Goal: Task Accomplishment & Management: Use online tool/utility

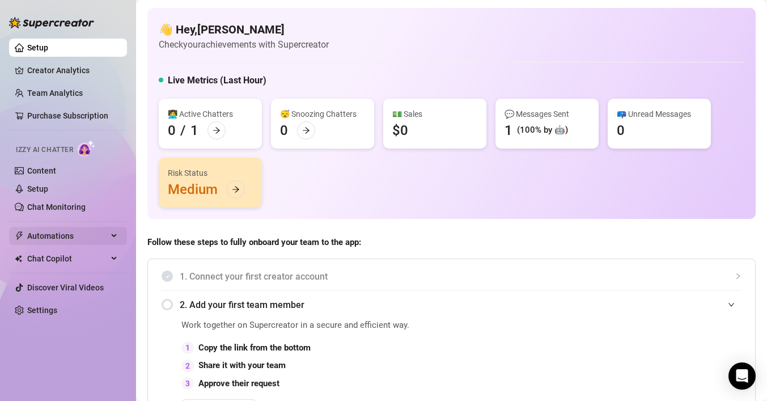
click at [75, 233] on span "Automations" at bounding box center [67, 236] width 80 height 18
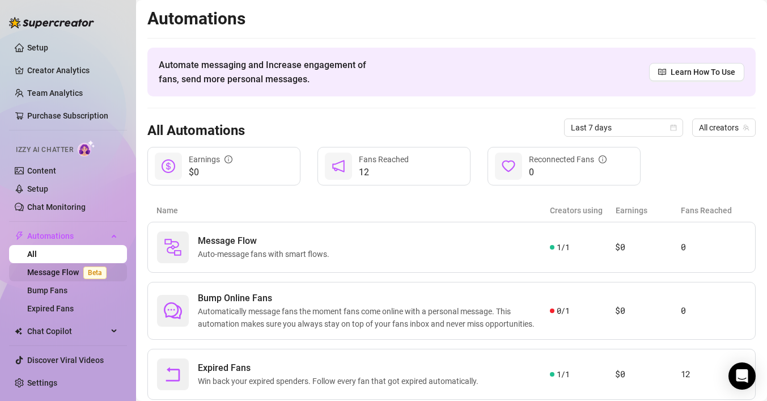
click at [69, 273] on link "Message Flow Beta" at bounding box center [69, 271] width 84 height 9
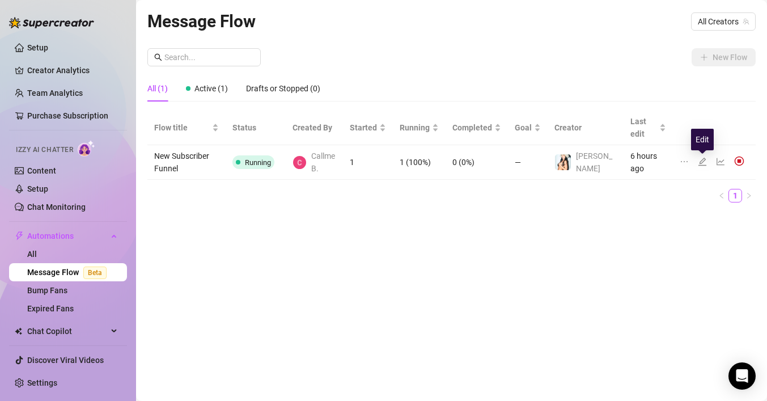
click at [703, 161] on icon "edit" at bounding box center [702, 162] width 8 height 8
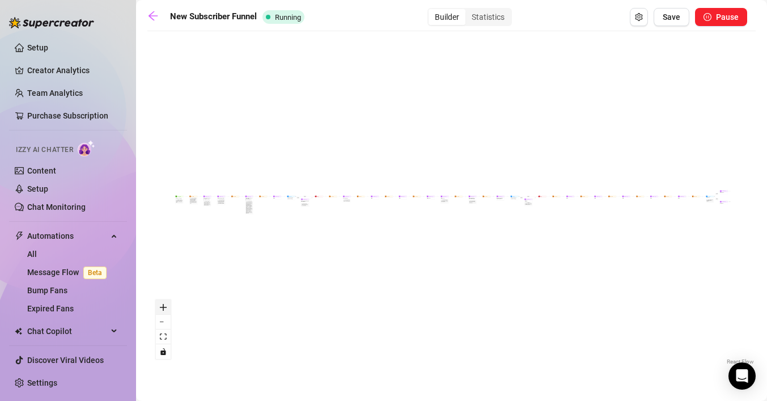
click at [164, 310] on icon "zoom in" at bounding box center [163, 307] width 7 height 7
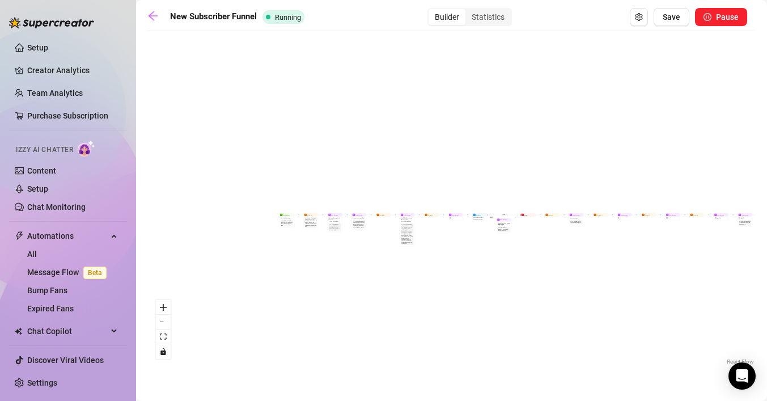
drag, startPoint x: 219, startPoint y: 240, endPoint x: 521, endPoint y: 259, distance: 303.2
click at [523, 260] on div "If True If True If False If False If True If False Wait for 8m Merge Merge Send…" at bounding box center [451, 202] width 608 height 330
click at [166, 312] on button "zoom in" at bounding box center [163, 307] width 15 height 15
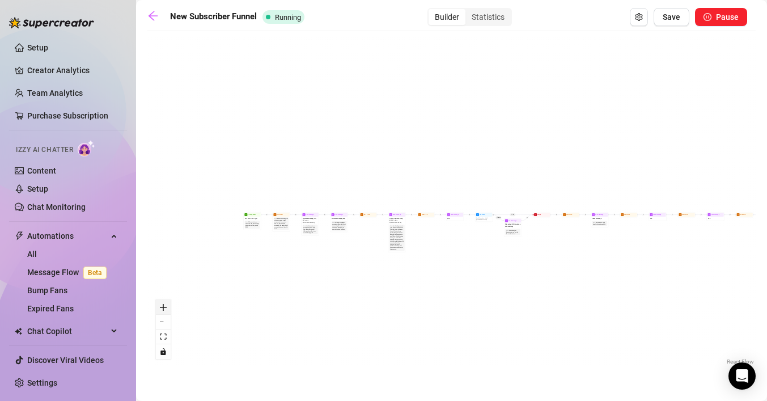
click at [166, 312] on button "zoom in" at bounding box center [163, 307] width 15 height 15
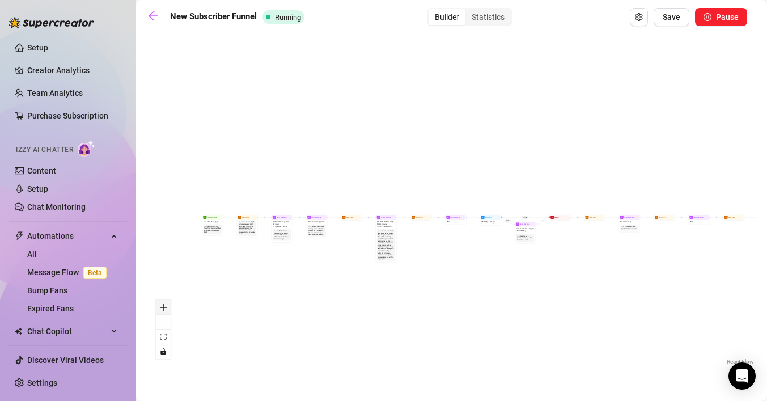
click at [166, 312] on button "zoom in" at bounding box center [163, 307] width 15 height 15
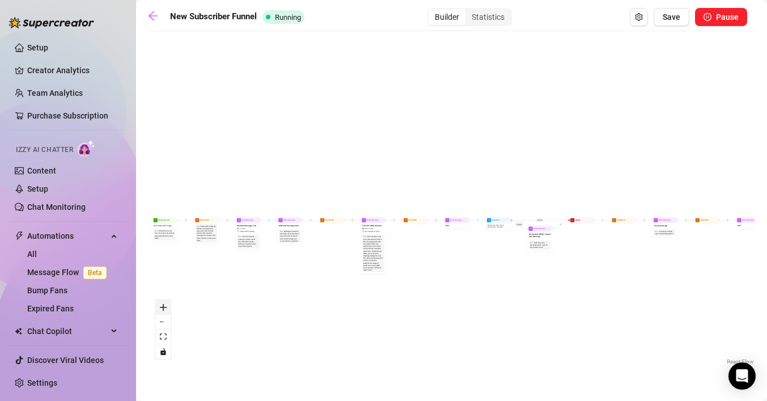
click at [166, 312] on button "zoom in" at bounding box center [163, 307] width 15 height 15
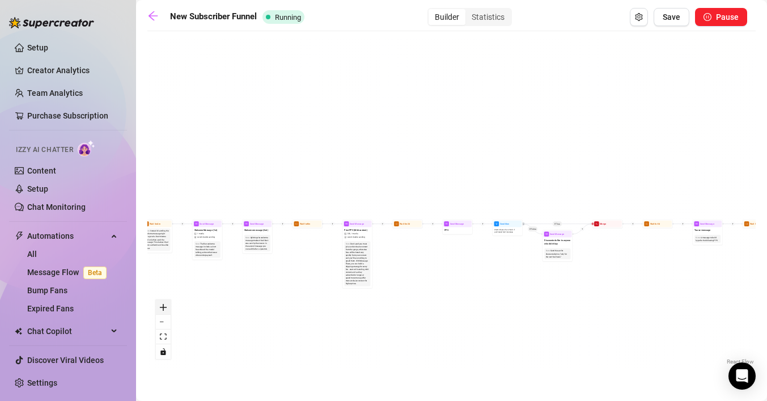
click at [166, 312] on button "zoom in" at bounding box center [163, 307] width 15 height 15
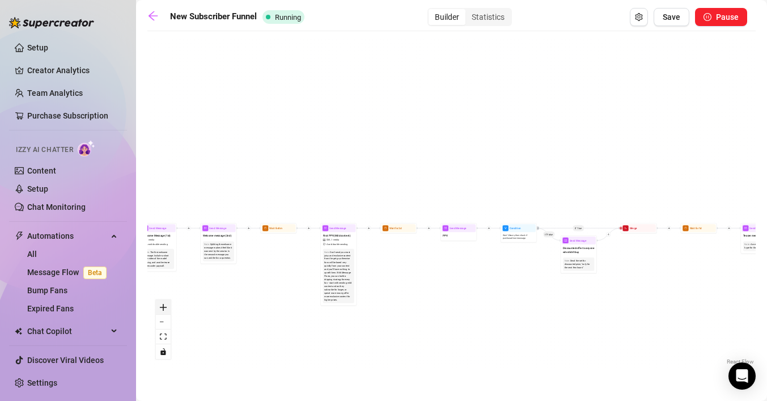
click at [164, 306] on icon "zoom in" at bounding box center [163, 307] width 7 height 7
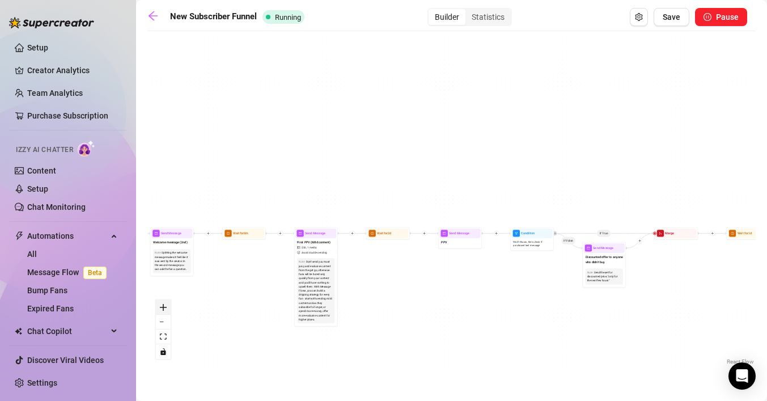
click at [164, 306] on icon "zoom in" at bounding box center [163, 307] width 7 height 7
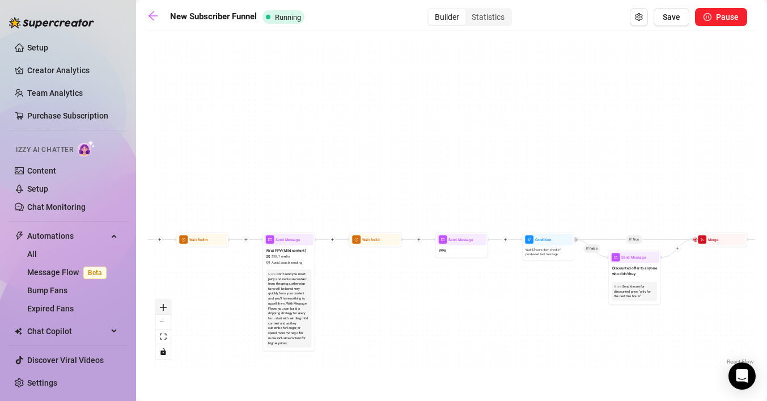
click at [164, 306] on icon "zoom in" at bounding box center [163, 307] width 7 height 7
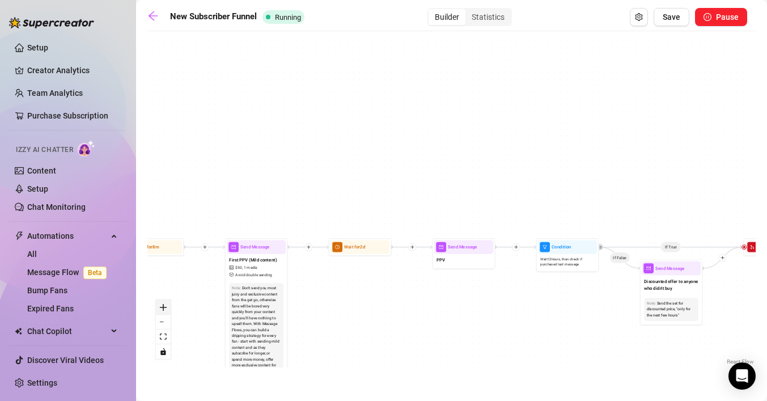
click at [164, 306] on icon "zoom in" at bounding box center [163, 307] width 7 height 7
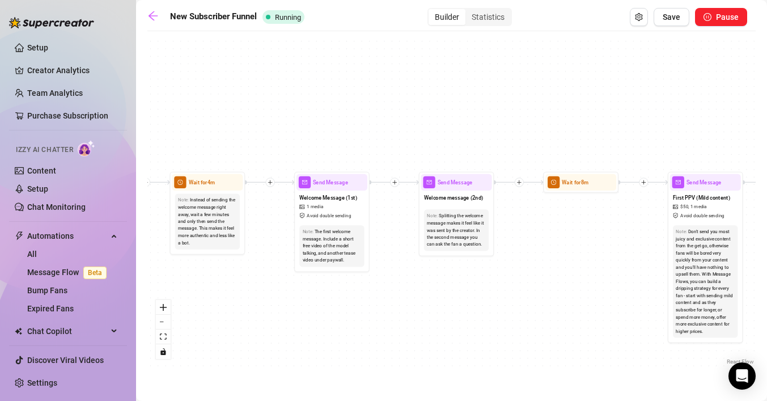
drag, startPoint x: 286, startPoint y: 335, endPoint x: 774, endPoint y: 261, distance: 493.5
click at [766, 261] on html "Setup Creator Analytics Team Analytics Purchase Subscription Izzy AI Chatter Co…" at bounding box center [383, 200] width 767 height 401
click at [164, 306] on icon "zoom in" at bounding box center [163, 307] width 7 height 7
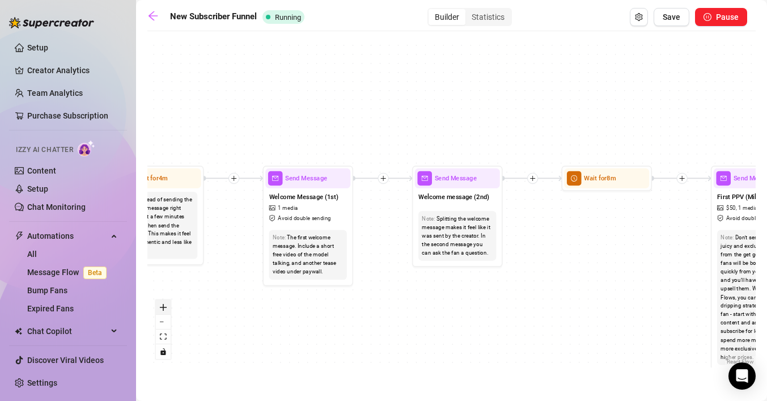
click at [164, 306] on icon "zoom in" at bounding box center [163, 307] width 7 height 7
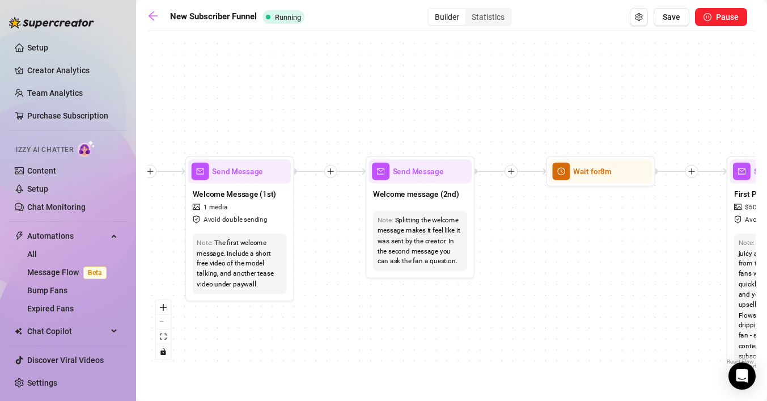
drag, startPoint x: 394, startPoint y: 323, endPoint x: 354, endPoint y: 321, distance: 40.3
click at [354, 321] on div "If True If True If False If False If True If False Wait for 8m Merge Merge Send…" at bounding box center [451, 202] width 608 height 330
click at [332, 174] on icon "plus" at bounding box center [331, 171] width 8 height 8
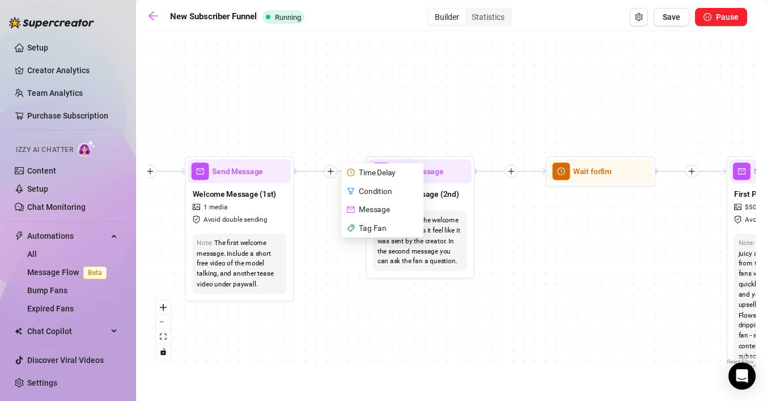
click at [360, 172] on div "Time Delay" at bounding box center [383, 172] width 80 height 19
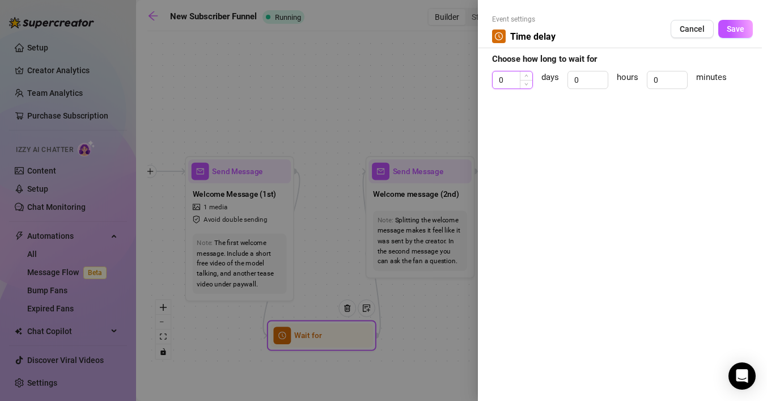
click at [509, 81] on input "0" at bounding box center [512, 79] width 40 height 17
type input "0"
click at [602, 74] on icon "up" at bounding box center [602, 76] width 4 height 4
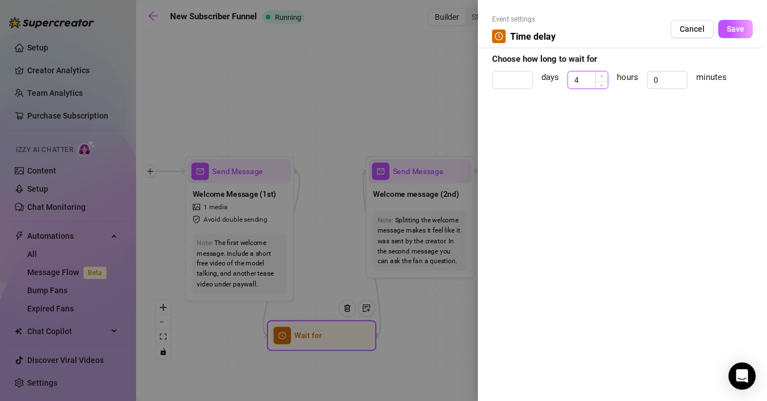
click at [602, 74] on icon "up" at bounding box center [602, 76] width 4 height 4
type input "6"
click at [602, 74] on icon "up" at bounding box center [602, 76] width 4 height 4
click at [742, 24] on span "Save" at bounding box center [736, 28] width 18 height 9
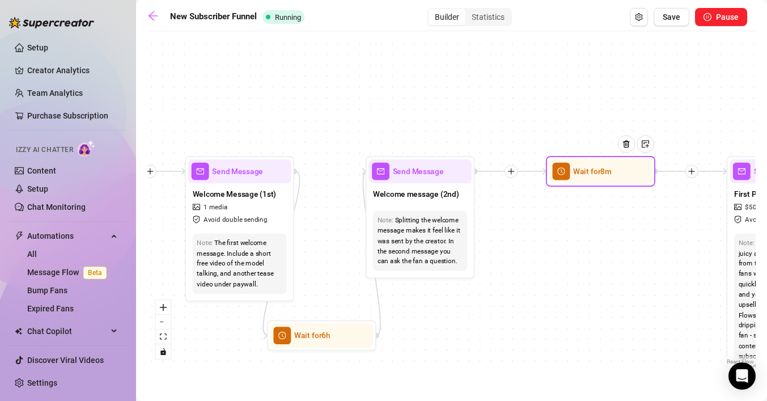
click at [623, 177] on div at bounding box center [630, 152] width 48 height 56
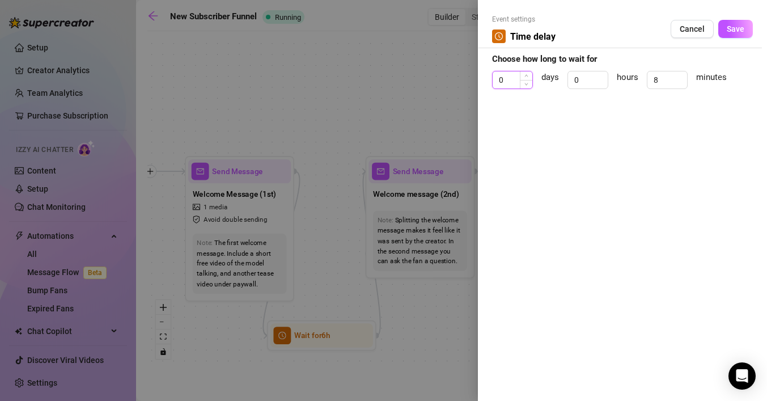
click at [508, 78] on input "0" at bounding box center [512, 79] width 40 height 17
type input "1"
click at [670, 77] on input "8" at bounding box center [667, 79] width 40 height 17
click at [734, 25] on span "Save" at bounding box center [736, 28] width 18 height 9
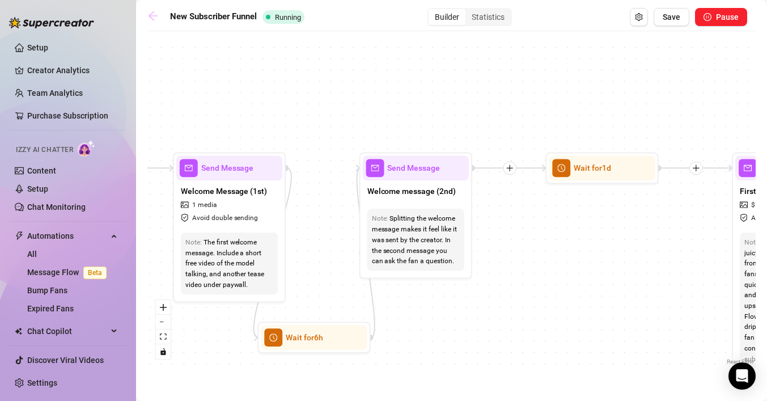
click at [156, 15] on icon "arrow-left" at bounding box center [152, 15] width 11 height 11
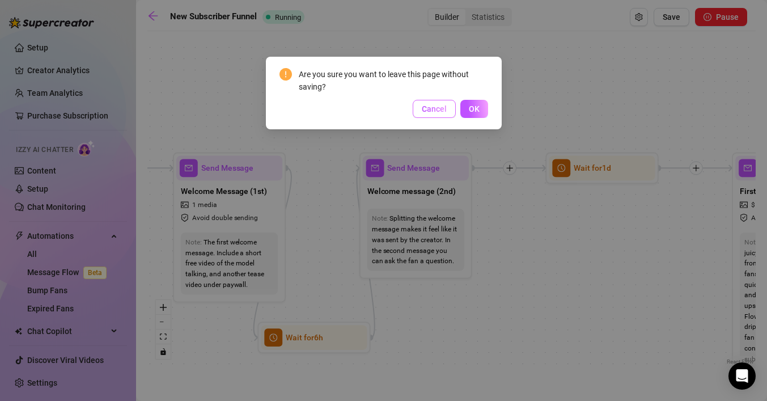
click at [431, 113] on button "Cancel" at bounding box center [434, 109] width 43 height 18
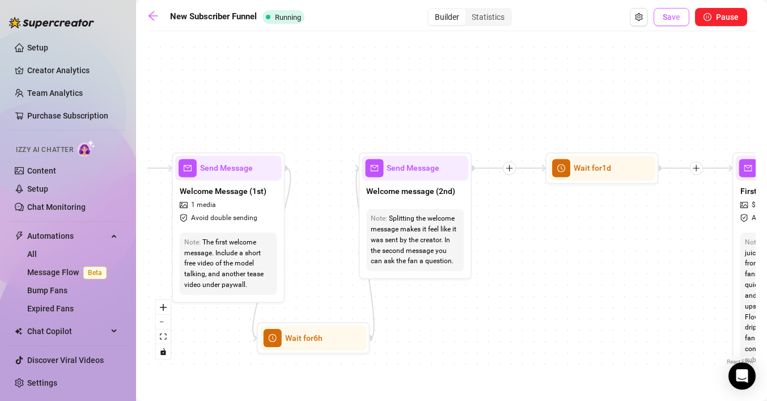
click at [673, 19] on span "Save" at bounding box center [672, 16] width 18 height 9
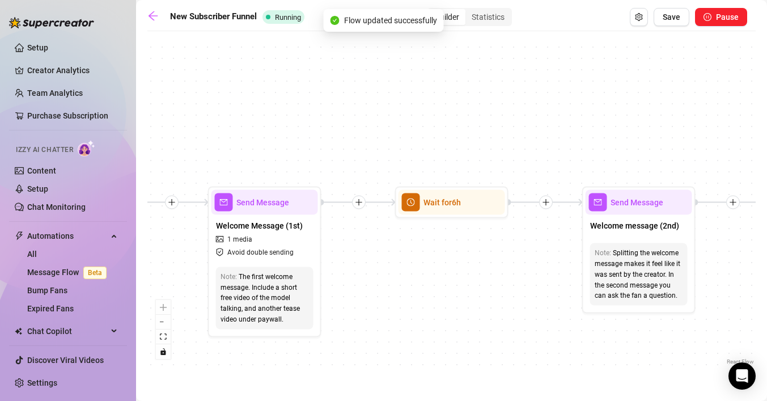
scroll to position [0, 3300]
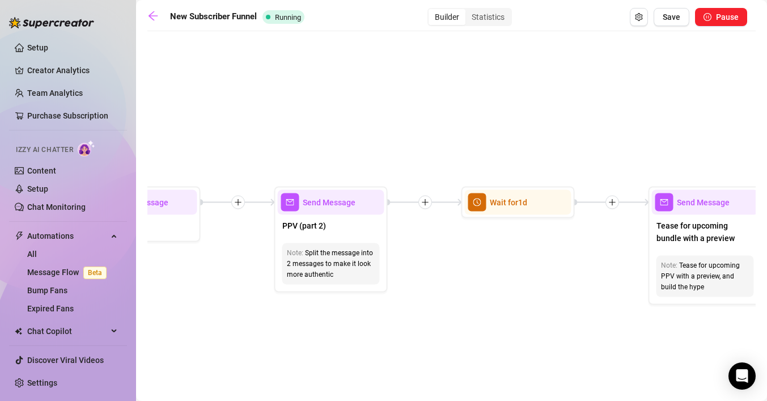
drag, startPoint x: 580, startPoint y: 325, endPoint x: 406, endPoint y: 252, distance: 188.5
click at [406, 252] on div "If True If False If True If False If True If False Wait for 6h Wait for 1d Merg…" at bounding box center [451, 202] width 608 height 330
drag, startPoint x: 474, startPoint y: 288, endPoint x: 302, endPoint y: 235, distance: 180.2
click at [281, 223] on div "If True If False If True If False If True If False Wait for 6h Wait for 1d Merg…" at bounding box center [451, 202] width 608 height 330
drag, startPoint x: 444, startPoint y: 355, endPoint x: 373, endPoint y: 213, distance: 159.7
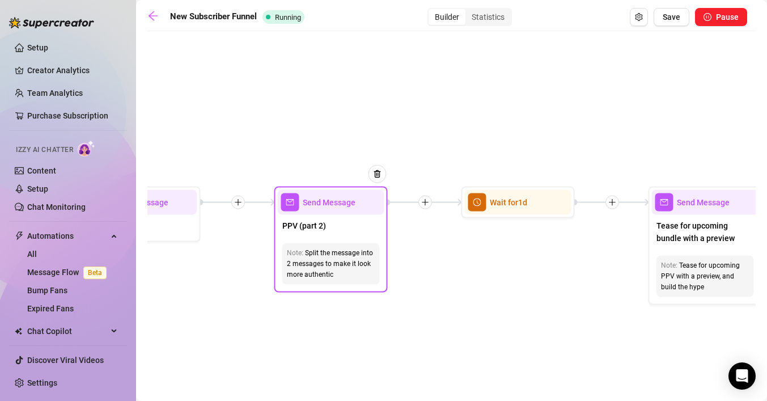
click at [374, 215] on div "If True If False If True If False If True If False Wait for 6h Wait for 1d Merg…" at bounding box center [451, 202] width 608 height 330
click at [676, 10] on button "Save" at bounding box center [671, 17] width 36 height 18
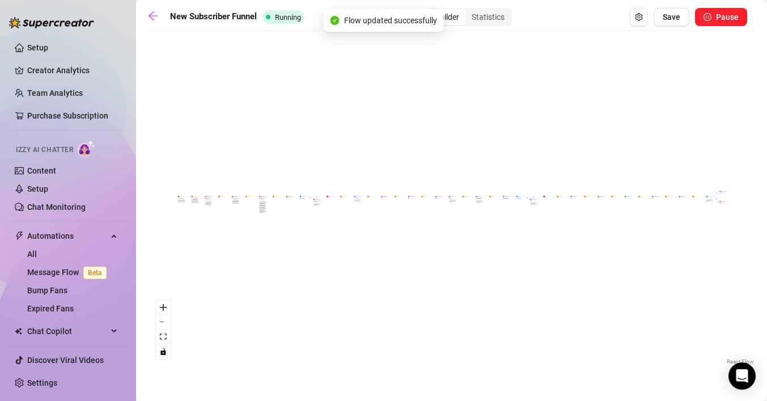
scroll to position [0, 0]
click at [160, 305] on icon "zoom in" at bounding box center [163, 307] width 7 height 7
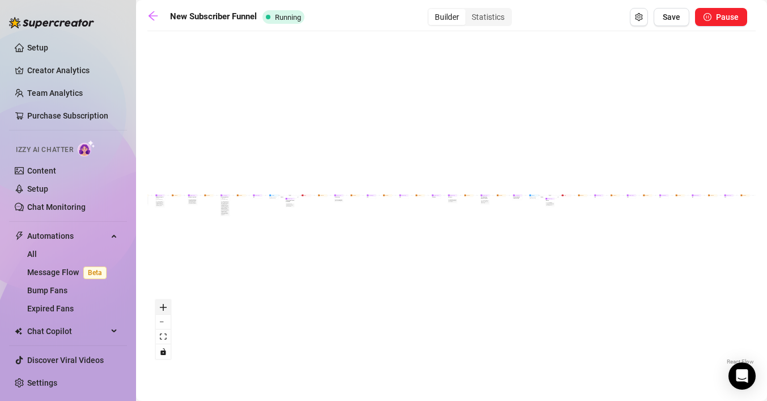
click at [160, 305] on icon "zoom in" at bounding box center [163, 307] width 7 height 7
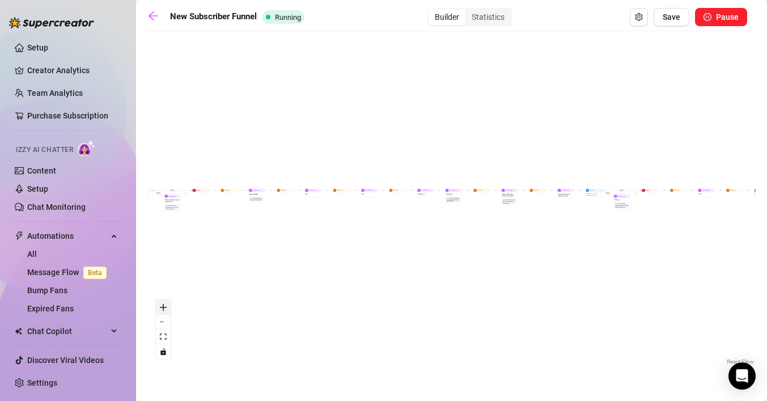
click at [160, 305] on icon "zoom in" at bounding box center [163, 307] width 7 height 7
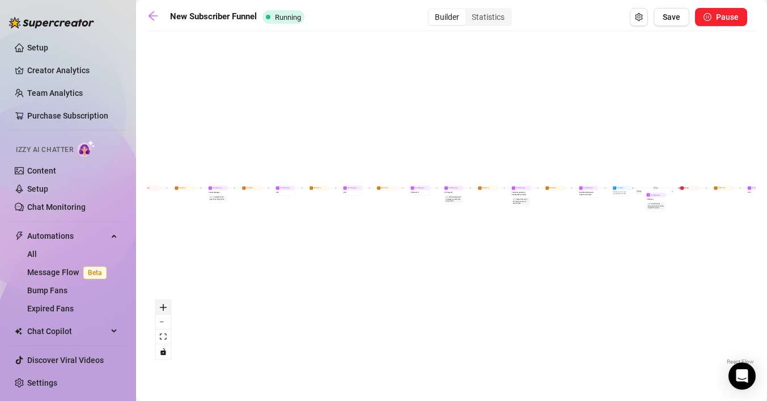
click at [160, 305] on icon "zoom in" at bounding box center [163, 307] width 7 height 7
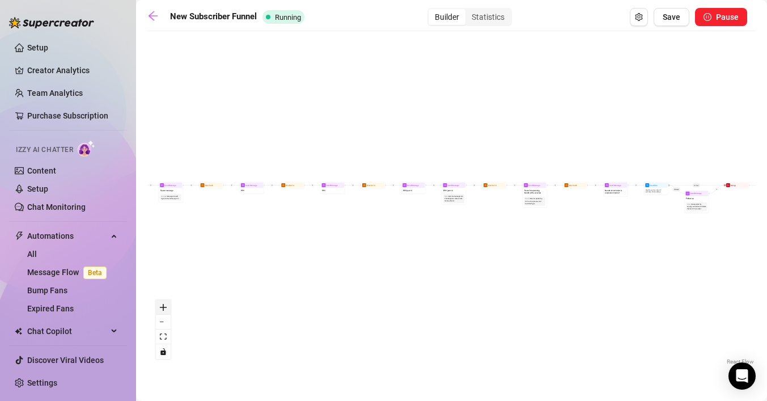
click at [160, 305] on icon "zoom in" at bounding box center [163, 307] width 7 height 7
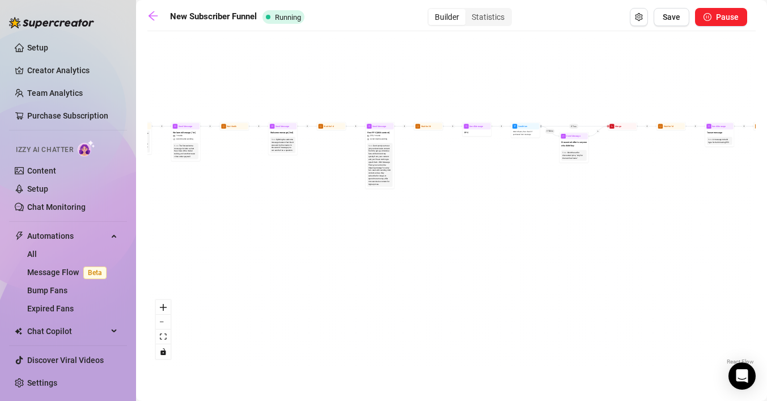
drag, startPoint x: 169, startPoint y: 242, endPoint x: 734, endPoint y: 206, distance: 565.6
click at [766, 192] on html "Setup Creator Analytics Team Analytics Purchase Subscription Izzy AI Chatter Co…" at bounding box center [383, 200] width 767 height 401
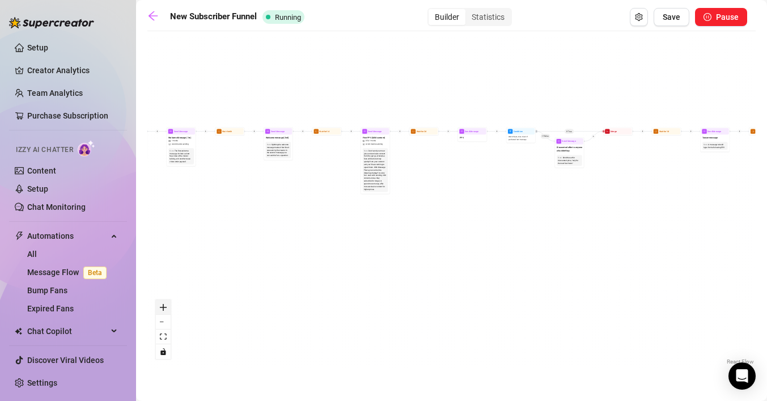
click at [169, 307] on button "zoom in" at bounding box center [163, 307] width 15 height 15
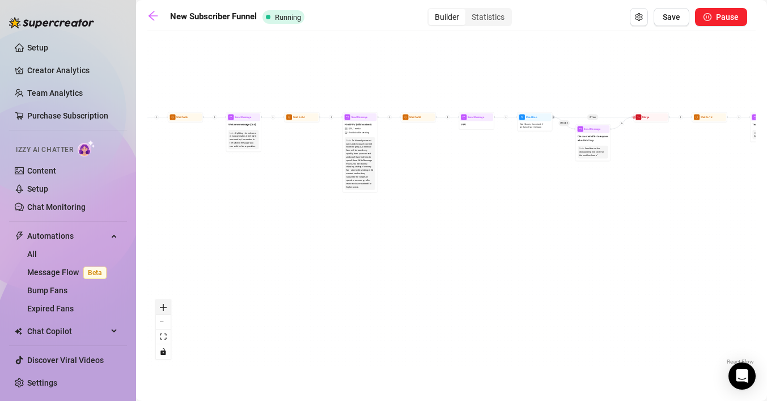
click at [169, 307] on button "zoom in" at bounding box center [163, 307] width 15 height 15
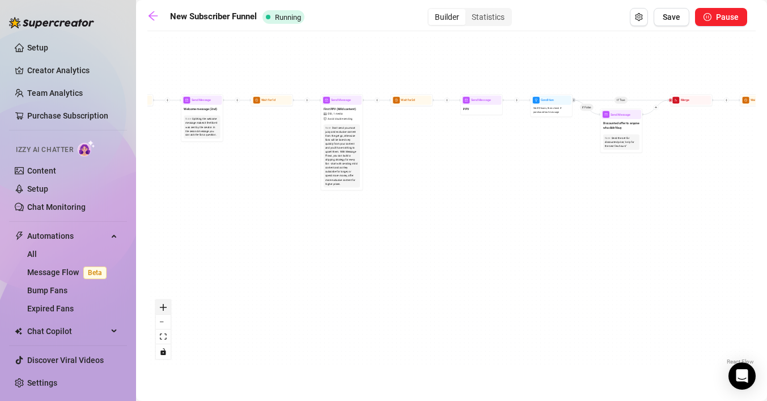
click at [169, 307] on button "zoom in" at bounding box center [163, 307] width 15 height 15
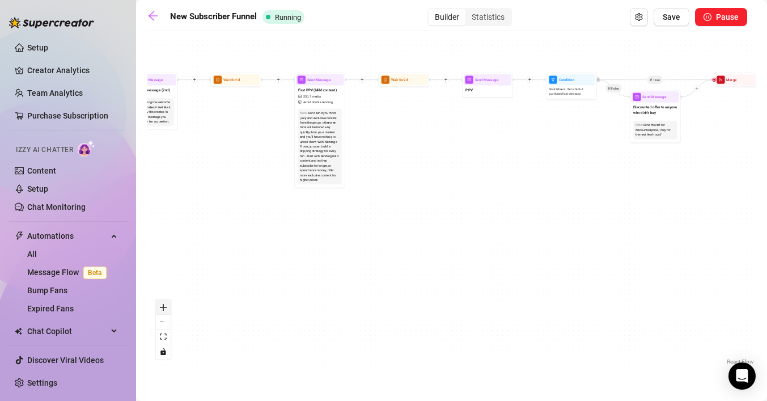
click at [169, 307] on button "zoom in" at bounding box center [163, 307] width 15 height 15
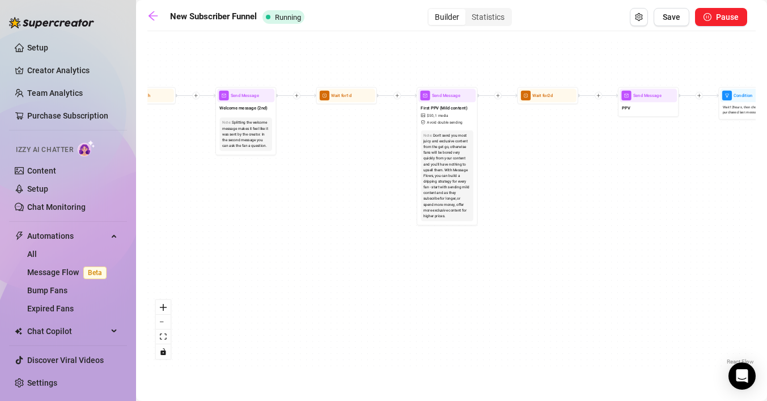
drag, startPoint x: 268, startPoint y: 223, endPoint x: 422, endPoint y: 268, distance: 160.5
click at [422, 268] on div "If True If False If True If False If True If False Wait for 6h Wait for 1d Merg…" at bounding box center [451, 202] width 608 height 330
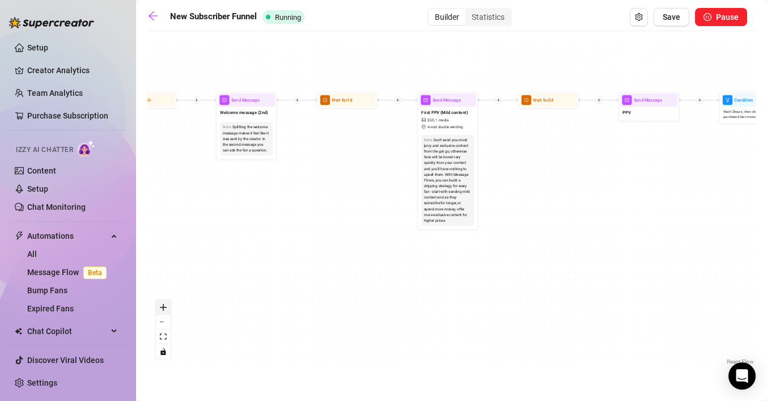
click at [164, 308] on icon "zoom in" at bounding box center [163, 307] width 7 height 7
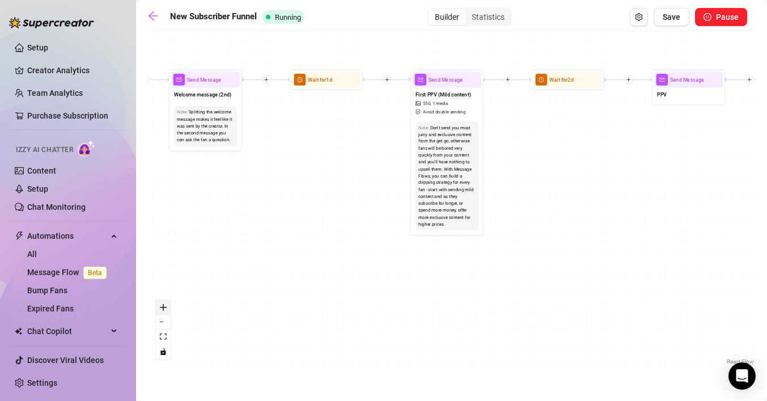
click at [164, 308] on icon "zoom in" at bounding box center [163, 307] width 7 height 7
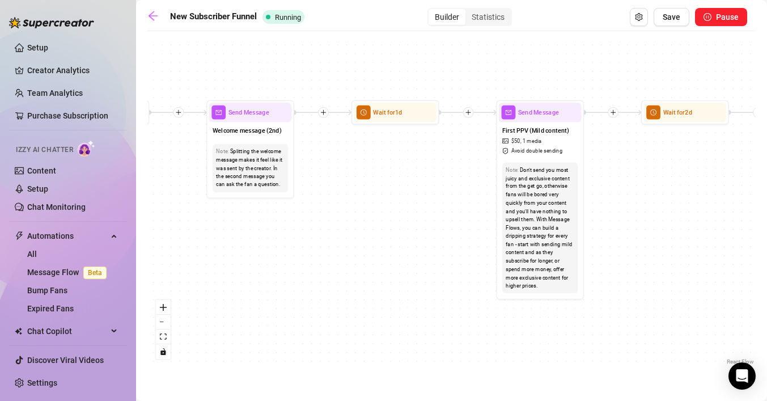
drag, startPoint x: 309, startPoint y: 292, endPoint x: 403, endPoint y: 349, distance: 110.1
click at [403, 349] on div "If True If False If True If False If True If False Wait for 6h Wait for 1d Merg…" at bounding box center [451, 202] width 608 height 330
click at [165, 305] on icon "zoom in" at bounding box center [163, 307] width 7 height 7
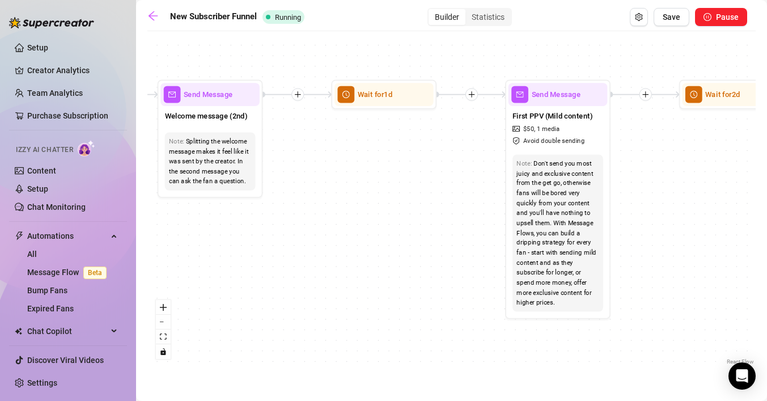
drag, startPoint x: 165, startPoint y: 305, endPoint x: 241, endPoint y: 288, distance: 77.9
click at [168, 304] on button "zoom in" at bounding box center [163, 307] width 15 height 15
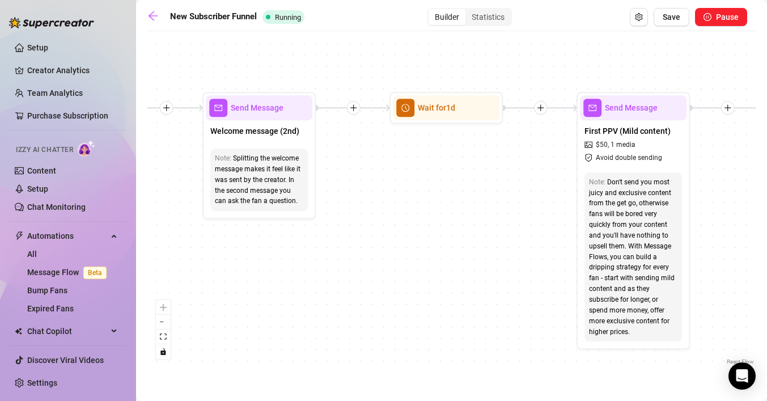
drag, startPoint x: 341, startPoint y: 300, endPoint x: 339, endPoint y: 317, distance: 17.2
click at [339, 317] on div "If True If False If True If False If True If False Wait for 6h Wait for 1d Merg…" at bounding box center [451, 202] width 608 height 330
click at [669, 25] on button "Save" at bounding box center [671, 17] width 36 height 18
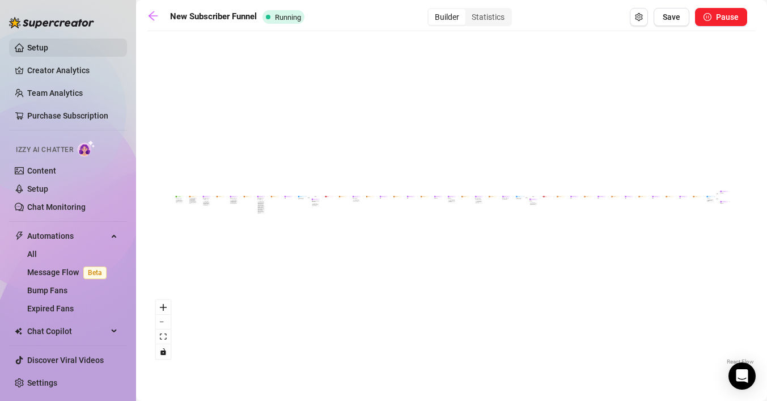
click at [48, 49] on link "Setup" at bounding box center [37, 47] width 21 height 9
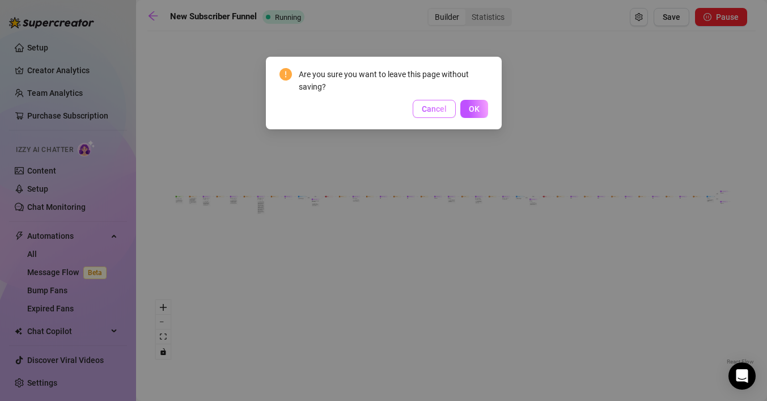
click at [436, 110] on span "Cancel" at bounding box center [434, 108] width 25 height 9
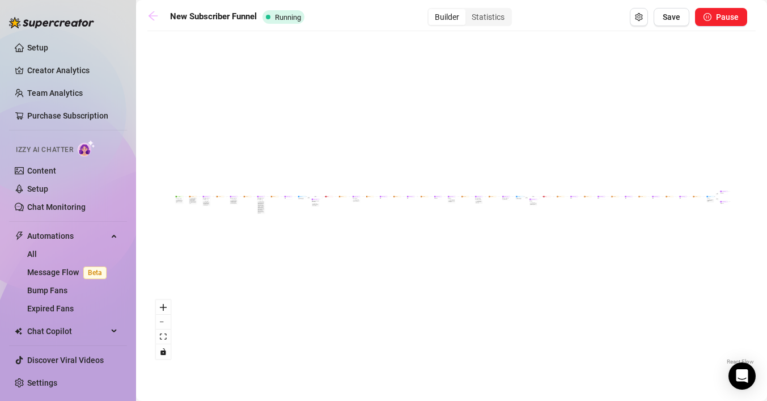
click at [159, 19] on link at bounding box center [155, 17] width 17 height 14
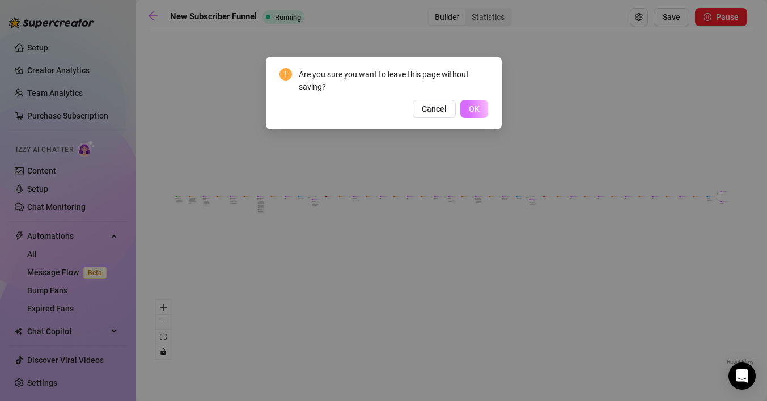
click at [474, 112] on span "OK" at bounding box center [474, 108] width 11 height 9
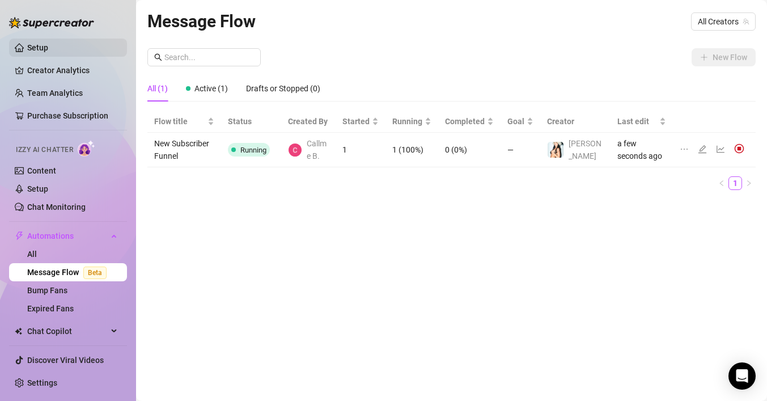
click at [48, 47] on link "Setup" at bounding box center [37, 47] width 21 height 9
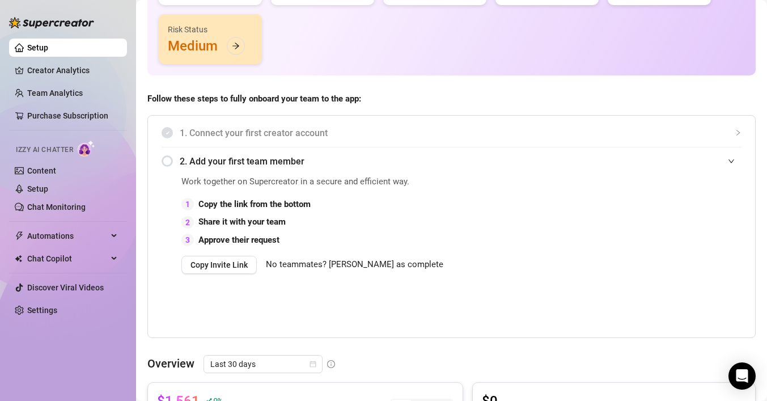
scroll to position [143, 0]
